Goal: Task Accomplishment & Management: Manage account settings

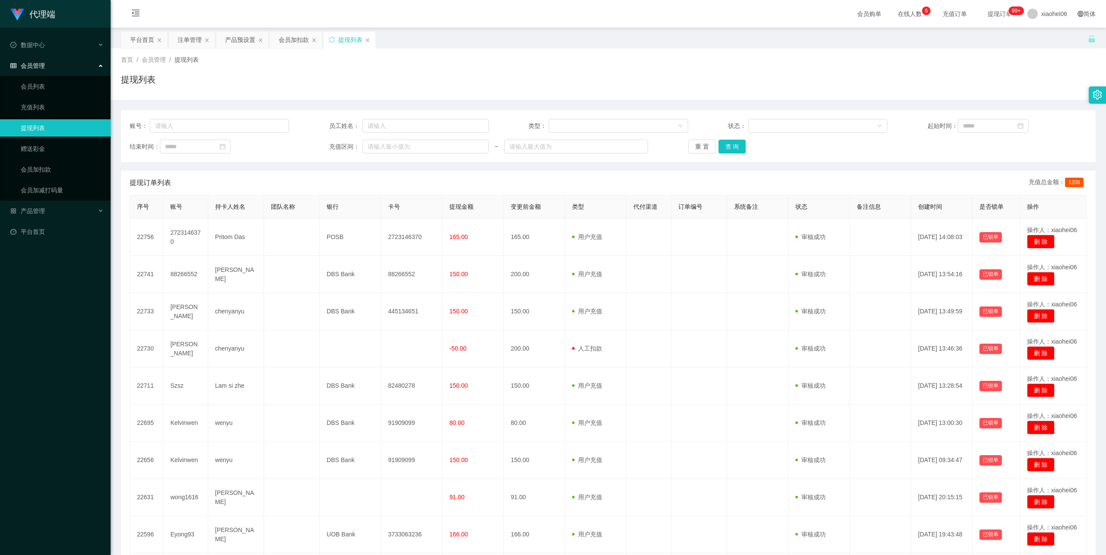
click at [635, 30] on main "关闭左侧 关闭右侧 关闭其它 刷新页面 平台首页 注单管理 产品预设置 会员加扣款 提现列表 首页 / 会员管理 / 提现列表 / 提现列表 账号： 员工姓名…" at bounding box center [609, 323] width 996 height 590
click at [628, 35] on div "平台首页 注单管理 产品预设置 会员加扣款 提现列表" at bounding box center [604, 46] width 967 height 30
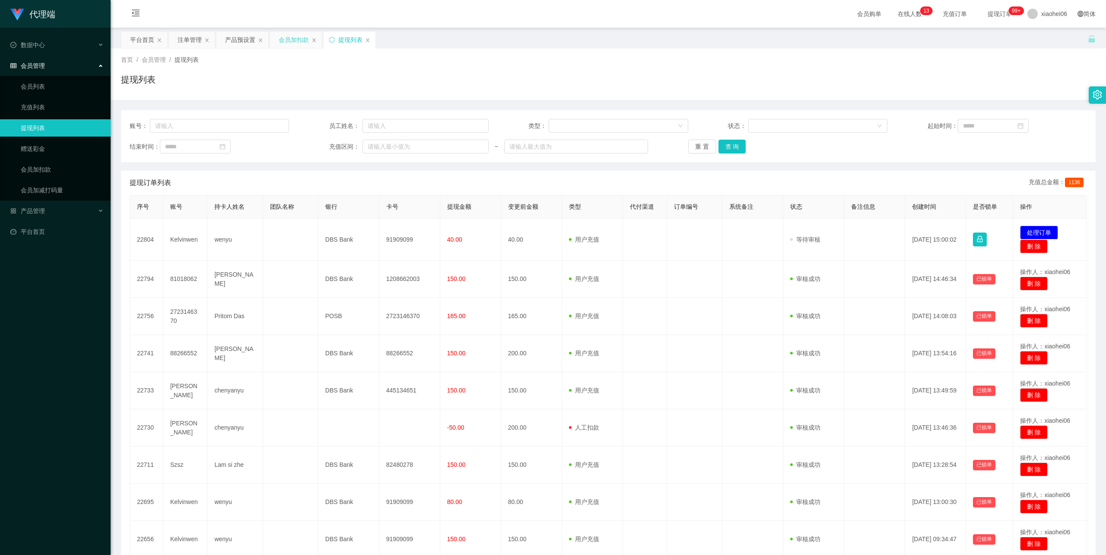
click at [299, 39] on div "会员加扣款" at bounding box center [294, 40] width 30 height 16
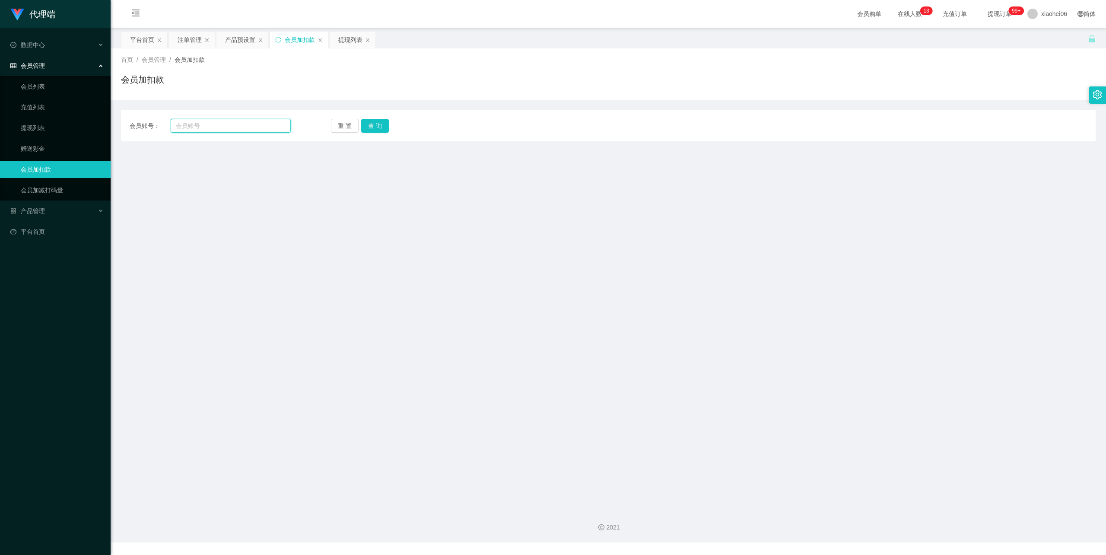
click at [247, 127] on input "text" at bounding box center [231, 126] width 120 height 14
paste input "88266552"
type input "88266552"
drag, startPoint x: 379, startPoint y: 128, endPoint x: 371, endPoint y: 139, distance: 13.9
click at [379, 128] on button "查 询" at bounding box center [375, 126] width 28 height 14
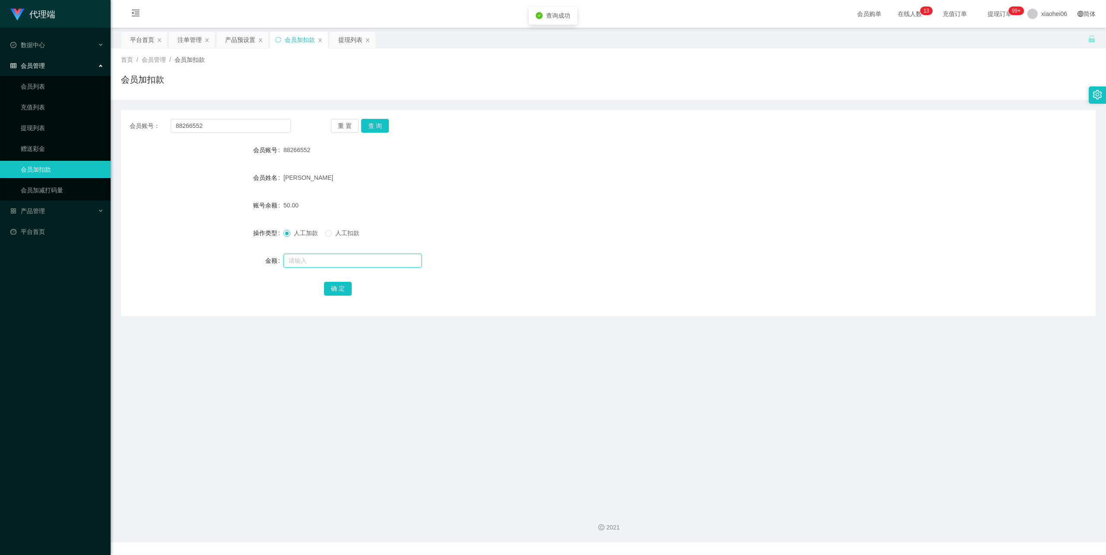
click at [326, 260] on input "text" at bounding box center [352, 261] width 138 height 14
type input "1000"
drag, startPoint x: 340, startPoint y: 287, endPoint x: 345, endPoint y: 278, distance: 10.1
click at [340, 287] on button "确 定" at bounding box center [338, 289] width 28 height 14
drag, startPoint x: 793, startPoint y: 189, endPoint x: 957, endPoint y: 104, distance: 184.0
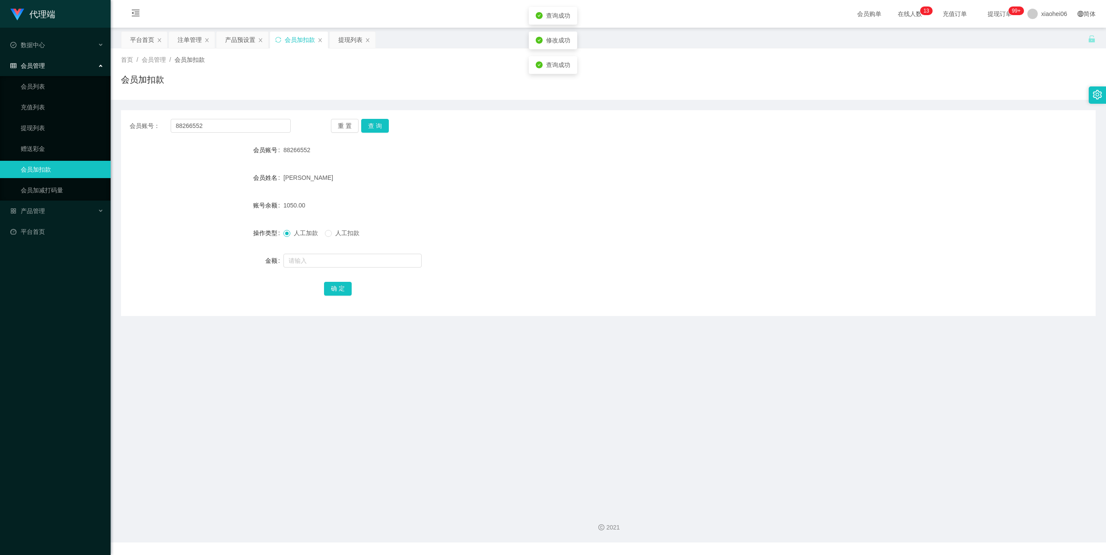
click at [794, 189] on form "会员账号 88266552 会员姓名 PHANG KEAN HONG 账号余额 1050.00 操作类型 人工加款 人工扣款 金额 确 定" at bounding box center [608, 219] width 975 height 156
drag, startPoint x: 224, startPoint y: 128, endPoint x: 117, endPoint y: 125, distance: 107.2
click at [118, 125] on main "关闭左侧 关闭右侧 关闭其它 刷新页面 平台首页 注单管理 产品预设置 会员加扣款 提现列表 首页 / 会员管理 / 会员加扣款 / 会员加扣款 会员账号： …" at bounding box center [609, 265] width 996 height 475
paste input "2723146370"
type input "2723146370"
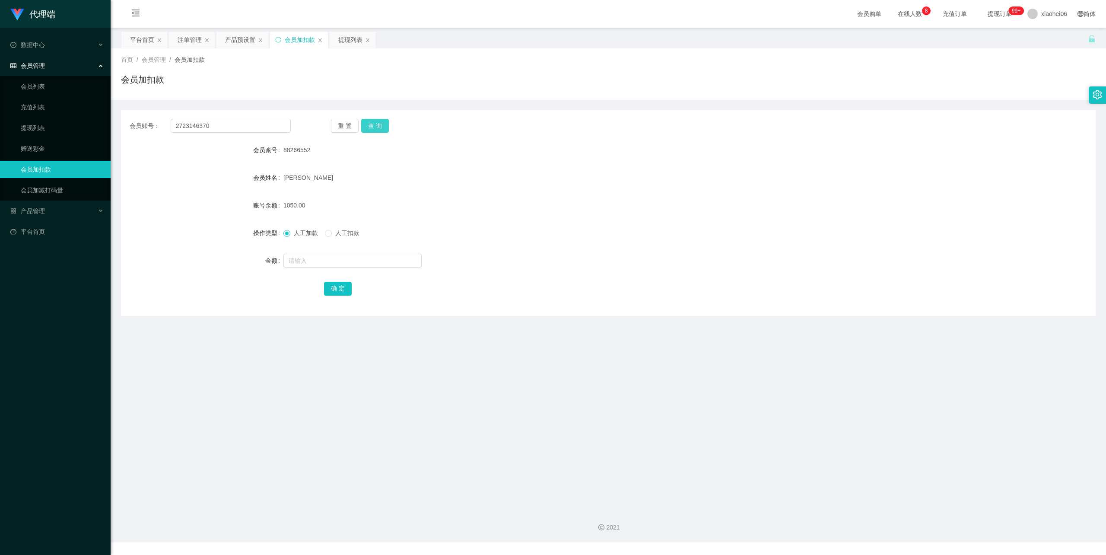
click at [373, 128] on button "查 询" at bounding box center [375, 126] width 28 height 14
click at [313, 264] on input "text" at bounding box center [352, 261] width 138 height 14
type input "40"
drag, startPoint x: 332, startPoint y: 289, endPoint x: 343, endPoint y: 288, distance: 10.8
click at [333, 289] on button "确 定" at bounding box center [338, 289] width 28 height 14
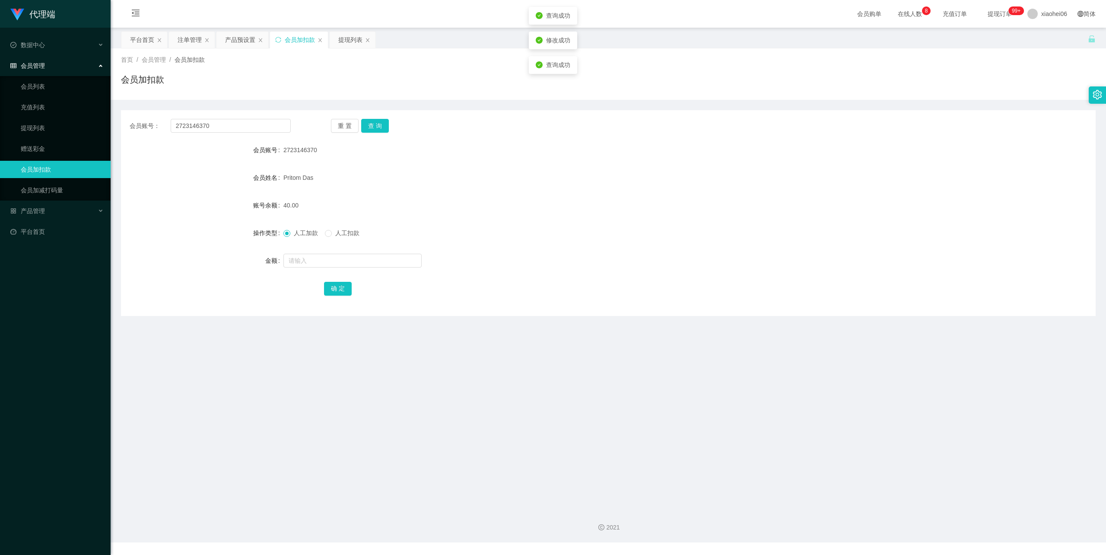
drag, startPoint x: 687, startPoint y: 168, endPoint x: 701, endPoint y: 163, distance: 14.8
click at [695, 165] on form "会员账号 2723146370 会员姓名 Pritom Das 账号余额 40.00 操作类型 人工加款 人工扣款 金额 确 定" at bounding box center [608, 219] width 975 height 156
click at [504, 115] on div "会员账号： 2723146370 重 置 查 询 会员账号 2723146370 会员姓名 Pritom Das 账号余额 40.00 操作类型 人工加款 人…" at bounding box center [608, 213] width 975 height 206
click at [376, 124] on button "查 询" at bounding box center [375, 126] width 28 height 14
click at [572, 179] on div "Pritom Das" at bounding box center [567, 177] width 569 height 17
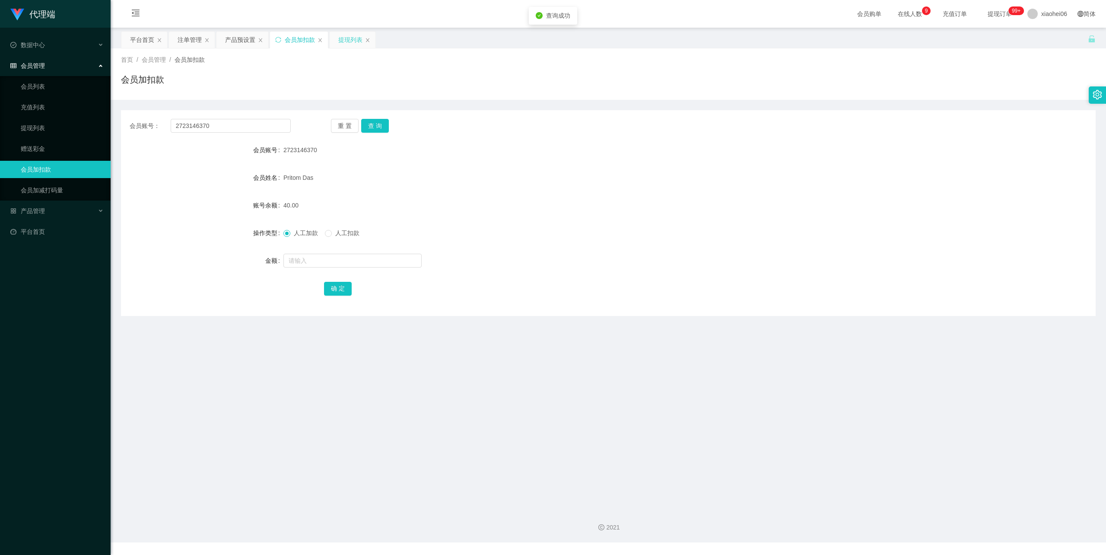
click at [362, 40] on div "提现列表" at bounding box center [350, 40] width 24 height 16
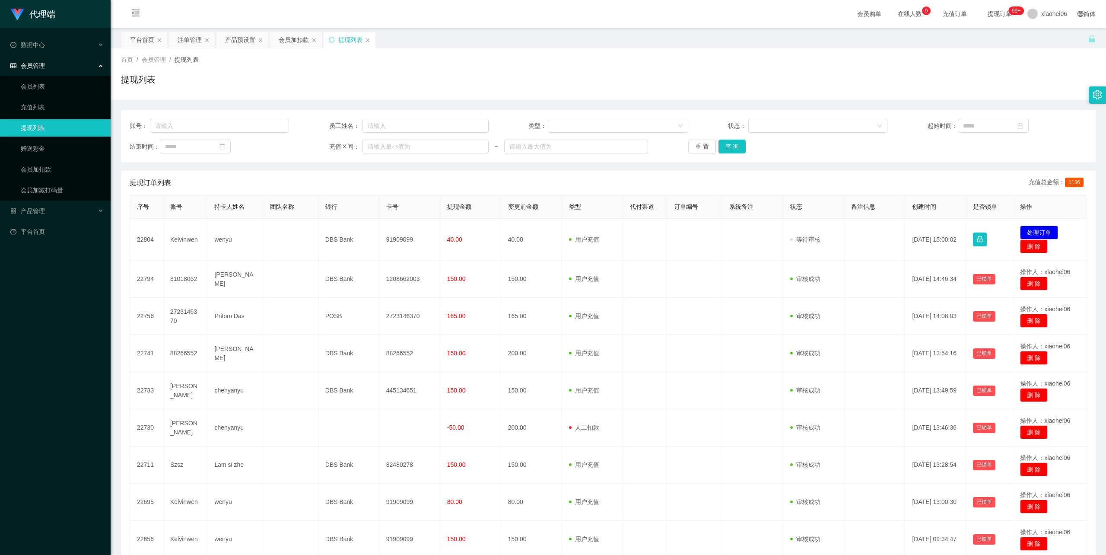
click at [552, 85] on div "提现列表" at bounding box center [608, 83] width 975 height 20
click at [506, 170] on div "账号： 员工姓名： 类型： 状态： 起始时间： 结束时间： 充值区间： ~ 重 置 查 询 提现订单列表 充值总金额： 1085 序号 账号 持卡人姓名 团队…" at bounding box center [608, 366] width 975 height 513
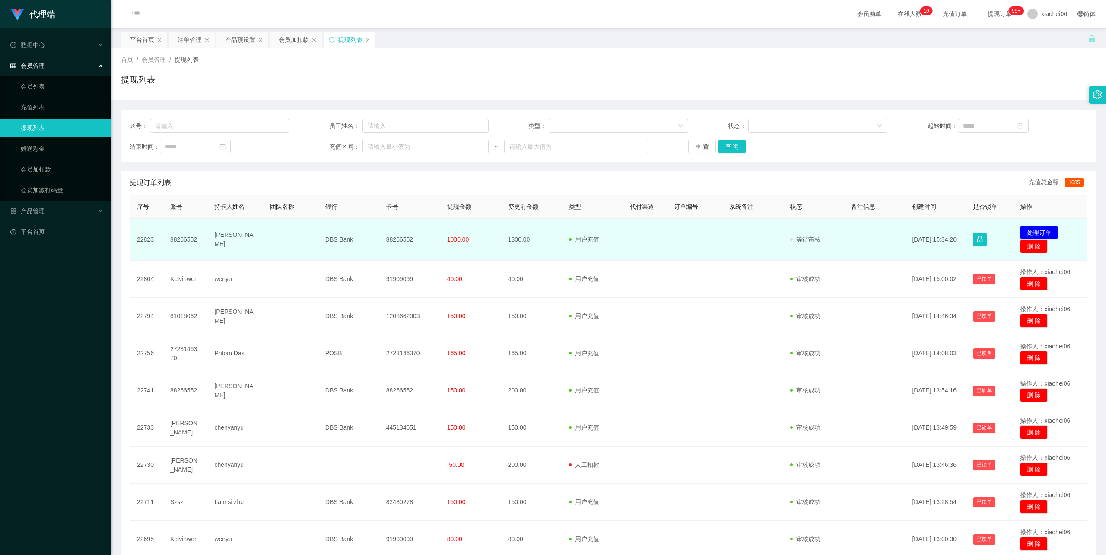
click at [223, 239] on td "[PERSON_NAME]" at bounding box center [234, 240] width 55 height 42
click at [401, 238] on td "88266552" at bounding box center [409, 240] width 61 height 42
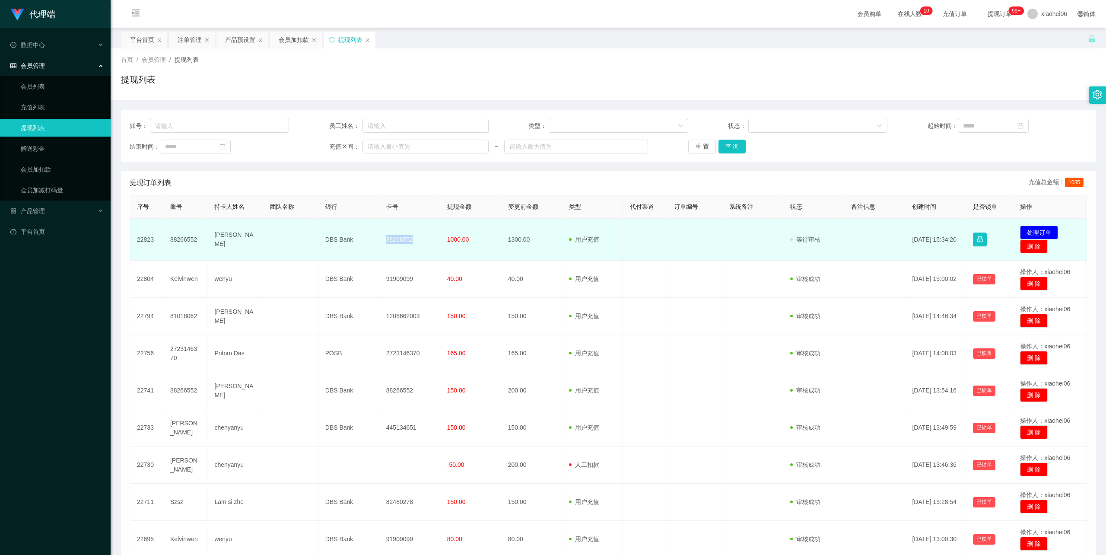
copy td "88266552"
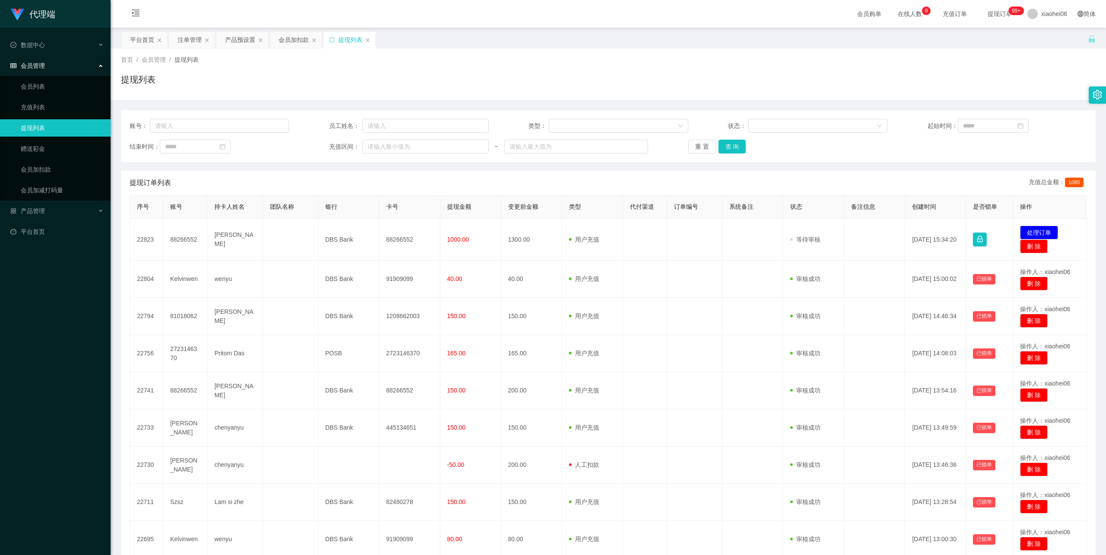
click at [744, 71] on div "首页 / 会员管理 / 提现列表 / 提现列表" at bounding box center [608, 74] width 975 height 38
click at [289, 40] on div "会员加扣款" at bounding box center [294, 40] width 30 height 16
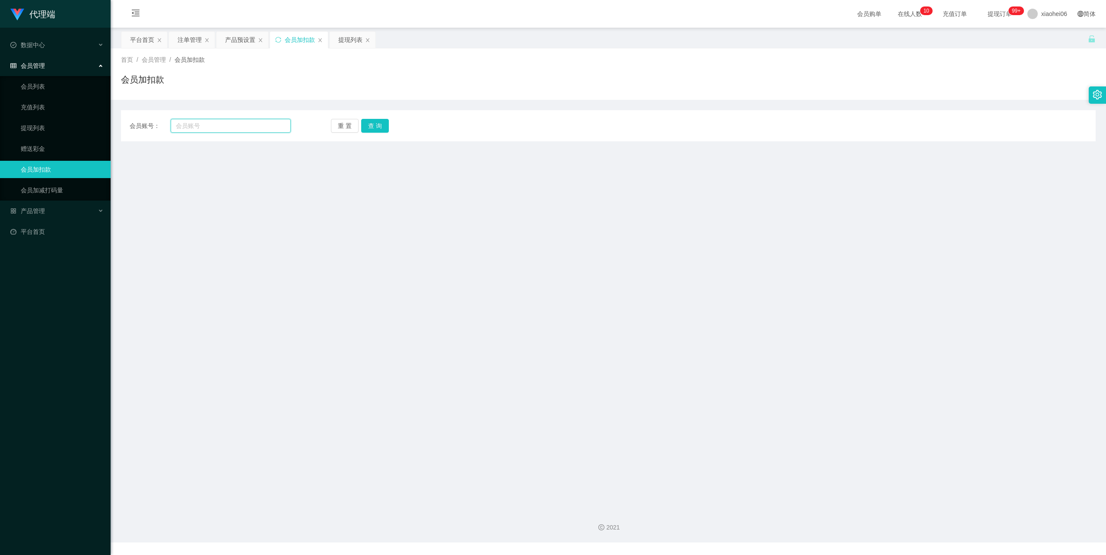
click at [211, 121] on input "text" at bounding box center [231, 126] width 120 height 14
paste input "88266552"
type input "88266552"
click at [378, 126] on button "查 询" at bounding box center [375, 126] width 28 height 14
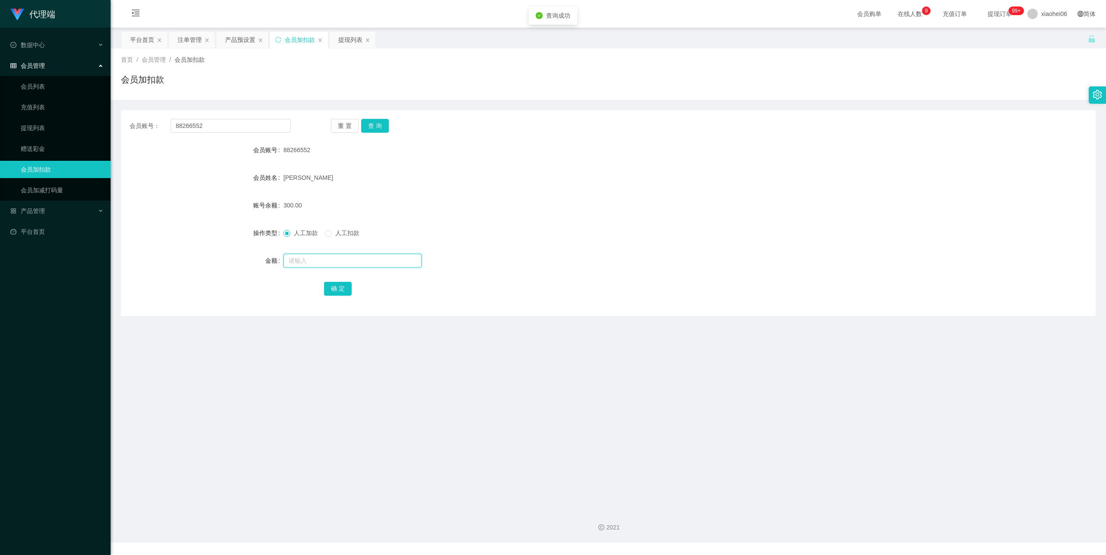
click at [319, 263] on input "text" at bounding box center [352, 261] width 138 height 14
type input "40"
click at [327, 293] on button "确 定" at bounding box center [338, 289] width 28 height 14
drag, startPoint x: 751, startPoint y: 191, endPoint x: 879, endPoint y: 148, distance: 135.3
click at [755, 189] on form "会员账号 88266552 会员姓名 PHANG KEAN HONG 账号余额 340.00 操作类型 人工加款 人工扣款 金额 确 定" at bounding box center [608, 219] width 975 height 156
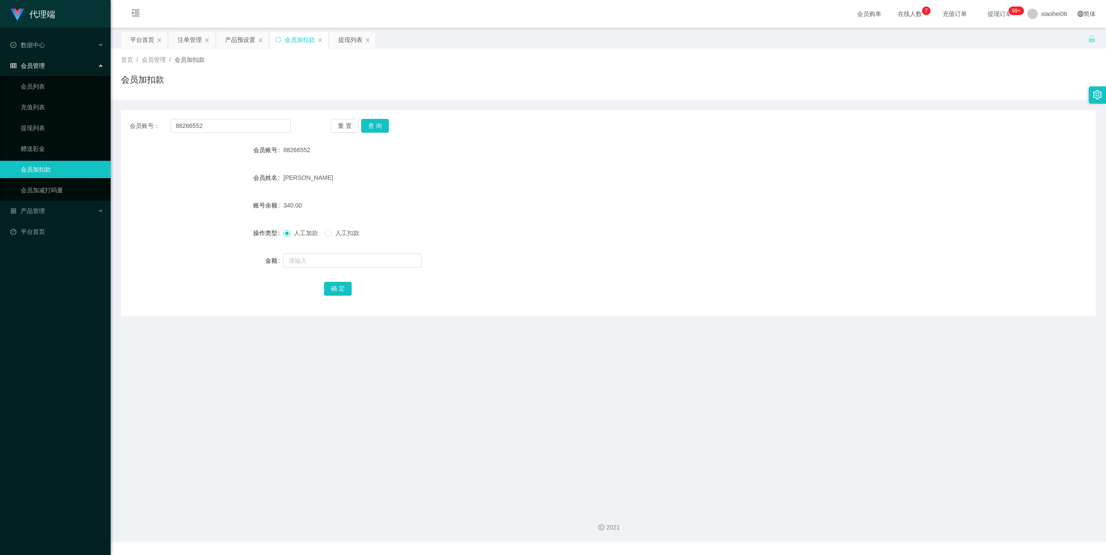
click at [557, 208] on div "340.00" at bounding box center [567, 205] width 569 height 17
click at [453, 206] on div "340.00" at bounding box center [567, 205] width 569 height 17
click at [356, 38] on div "提现列表" at bounding box center [350, 40] width 24 height 16
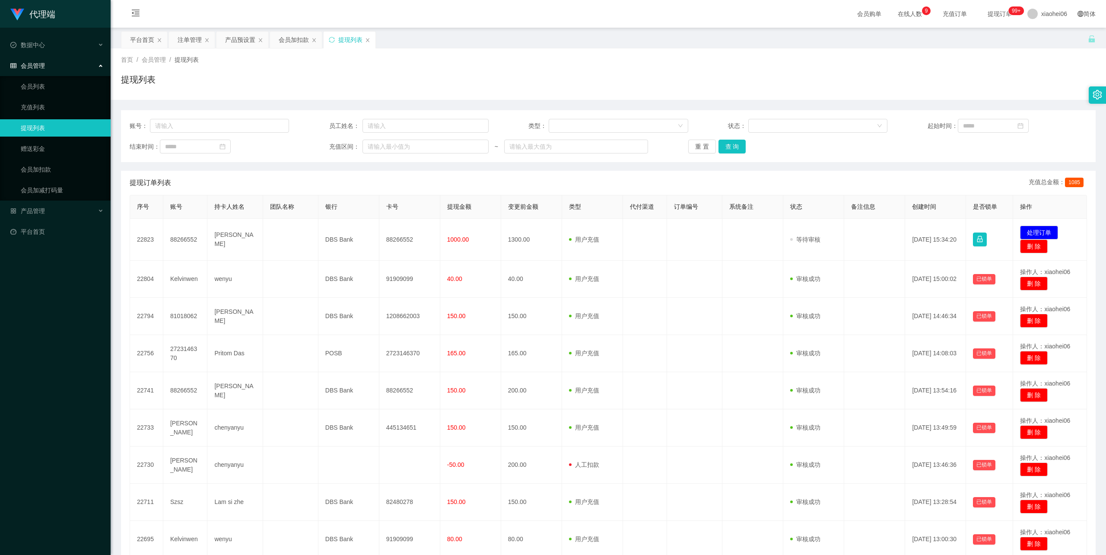
click at [561, 63] on div "首页 / 会员管理 / 提现列表 /" at bounding box center [608, 59] width 975 height 9
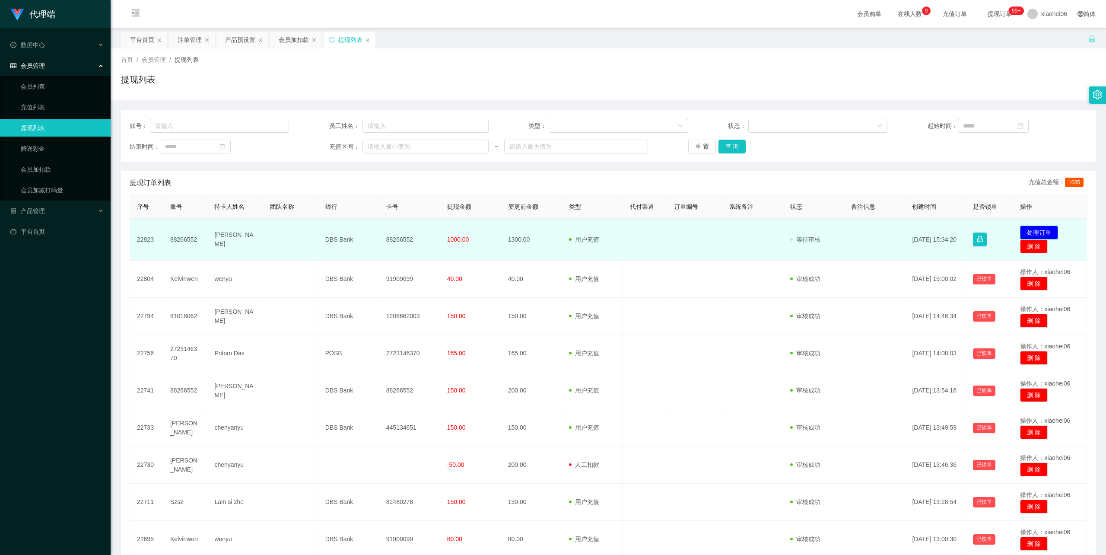
click at [1041, 232] on button "处理订单" at bounding box center [1039, 233] width 38 height 14
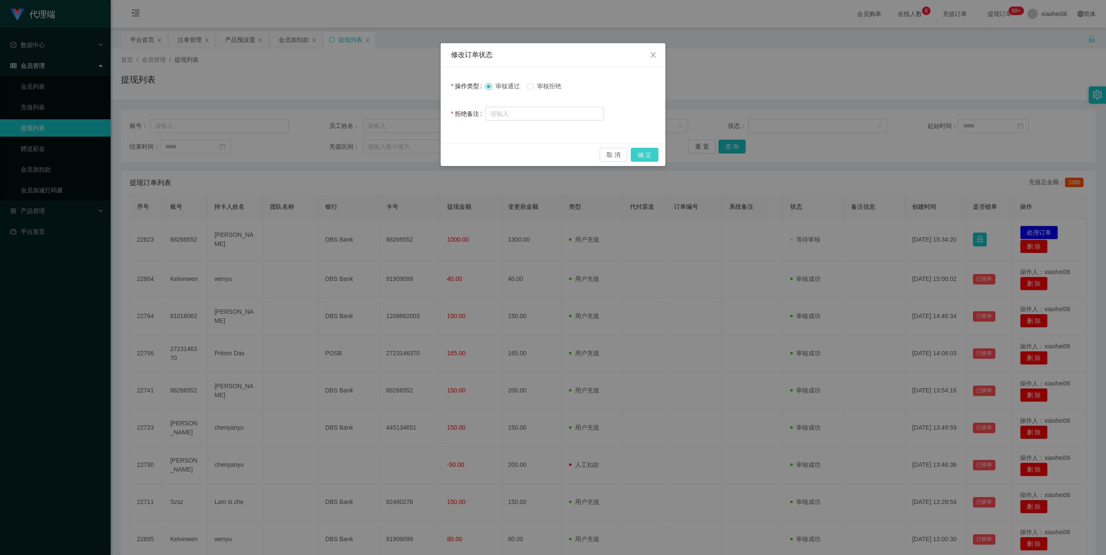
click at [645, 154] on button "确 定" at bounding box center [645, 155] width 28 height 14
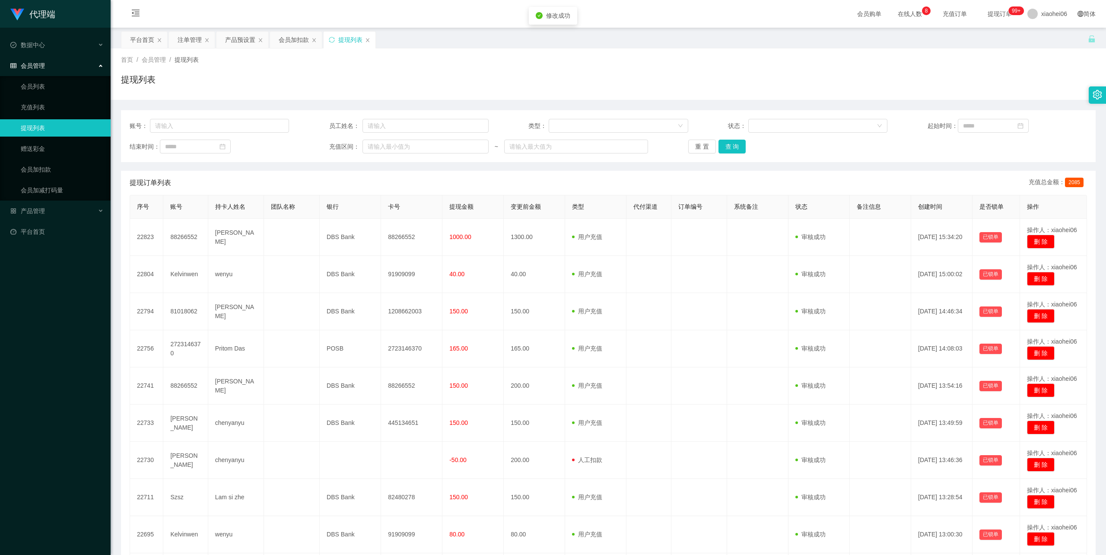
click at [837, 66] on div "首页 / 会员管理 / 提现列表 / 提现列表" at bounding box center [608, 74] width 975 height 38
click at [296, 41] on div "会员加扣款" at bounding box center [294, 40] width 30 height 16
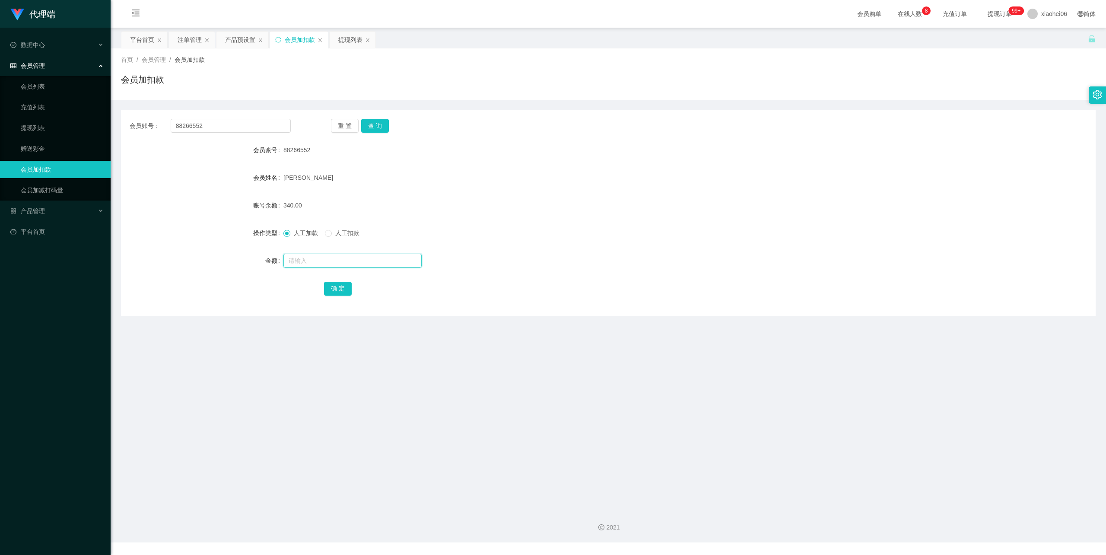
click at [325, 261] on input "text" at bounding box center [352, 261] width 138 height 14
type input "38"
click at [336, 286] on button "确 定" at bounding box center [338, 289] width 28 height 14
drag, startPoint x: 767, startPoint y: 174, endPoint x: 875, endPoint y: 90, distance: 136.5
click at [774, 169] on div "[PERSON_NAME]" at bounding box center [567, 177] width 569 height 17
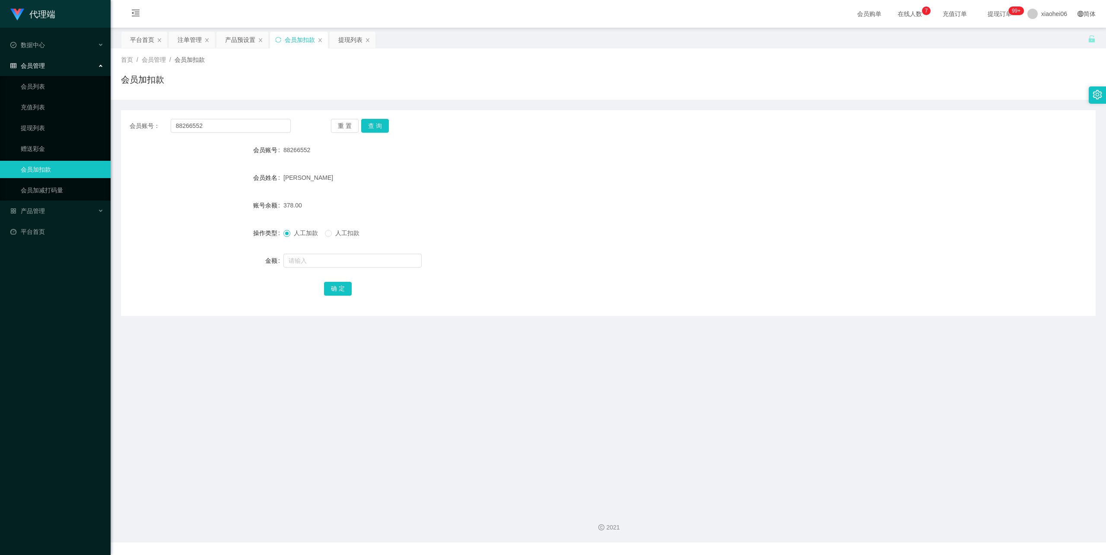
click at [462, 170] on div "[PERSON_NAME]" at bounding box center [567, 177] width 569 height 17
click at [349, 44] on div "提现列表" at bounding box center [350, 40] width 24 height 16
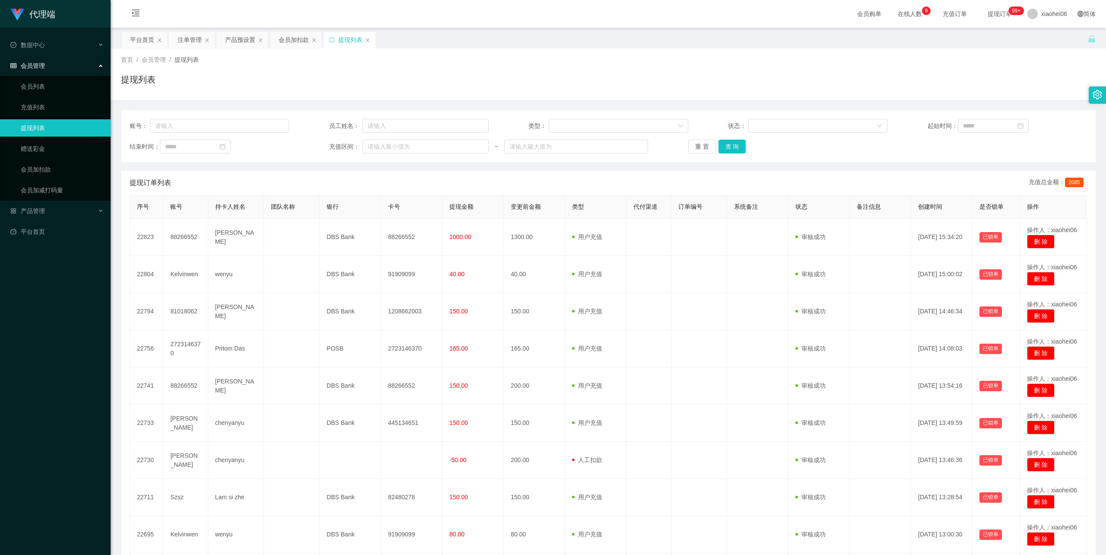
click at [576, 61] on div "首页 / 会员管理 / 提现列表 /" at bounding box center [608, 59] width 975 height 9
click at [467, 63] on div "首页 / 会员管理 / 提现列表 /" at bounding box center [608, 59] width 975 height 9
click at [442, 142] on input "text" at bounding box center [426, 147] width 126 height 14
click at [493, 79] on div "提现列表" at bounding box center [608, 83] width 975 height 20
click at [568, 69] on div "首页 / 会员管理 / 提现列表 / 提现列表" at bounding box center [608, 74] width 975 height 38
